Goal: Ask a question

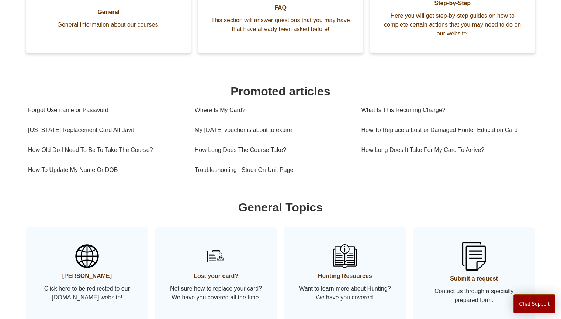
scroll to position [258, 0]
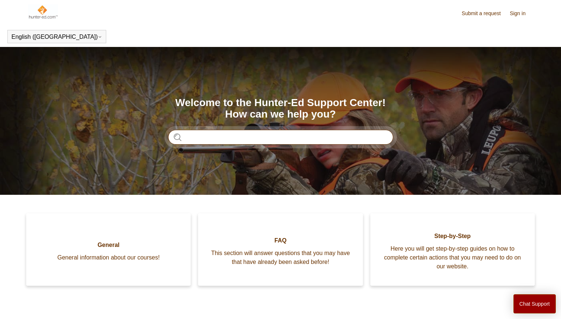
click at [196, 136] on input "Search" at bounding box center [280, 137] width 225 height 15
type input "**********"
